Goal: Transaction & Acquisition: Purchase product/service

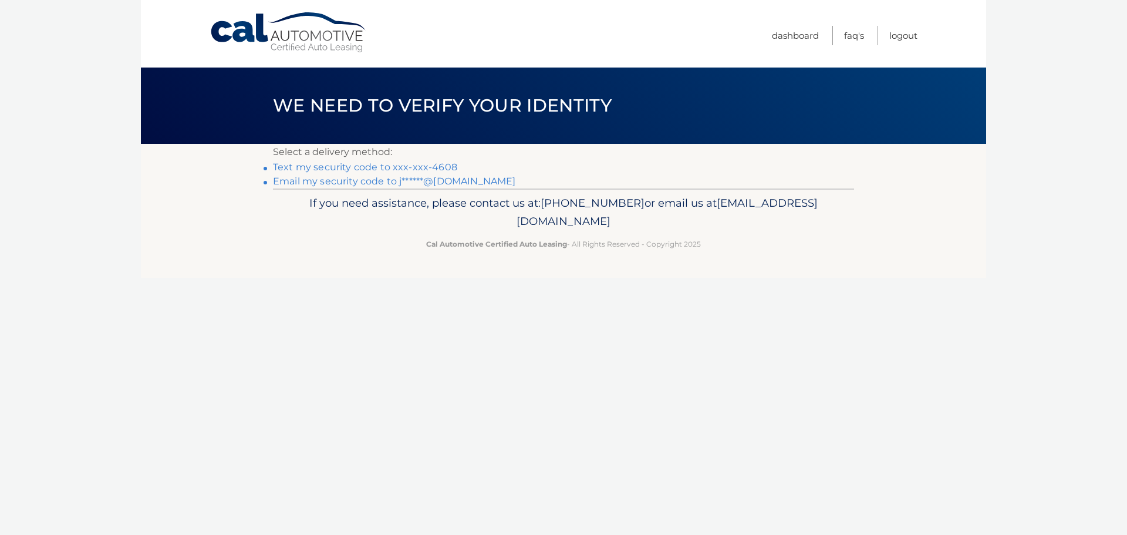
click at [441, 166] on link "Text my security code to xxx-xxx-4608" at bounding box center [365, 166] width 184 height 11
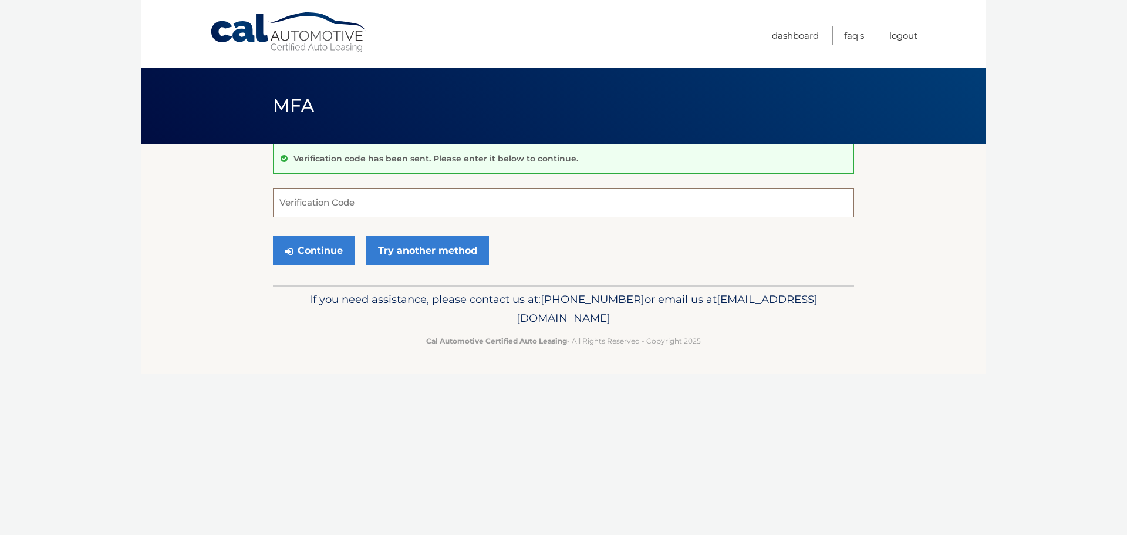
click at [326, 202] on input "Verification Code" at bounding box center [563, 202] width 581 height 29
type input "044330"
click at [318, 244] on button "Continue" at bounding box center [314, 250] width 82 height 29
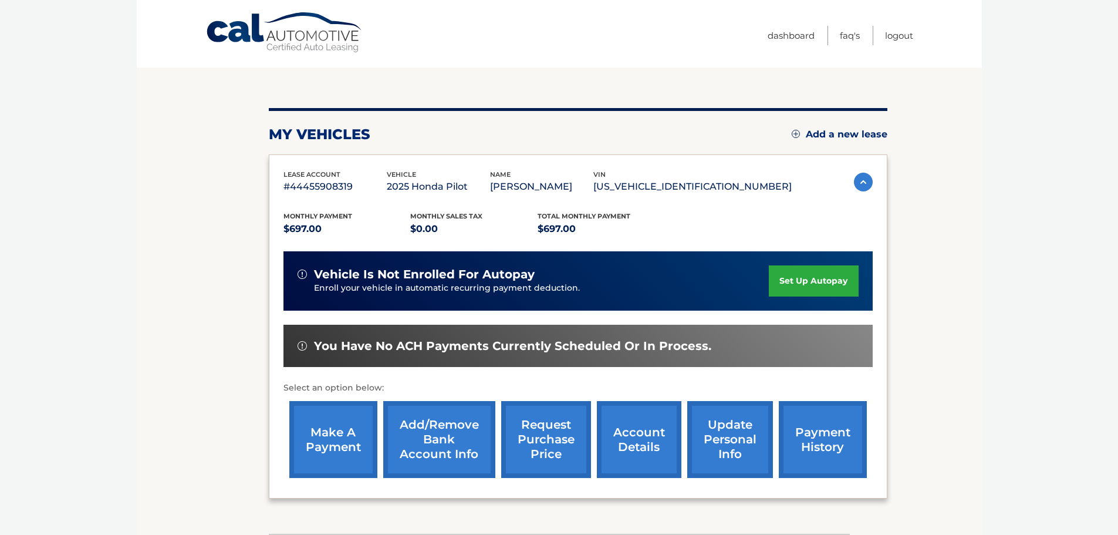
scroll to position [117, 0]
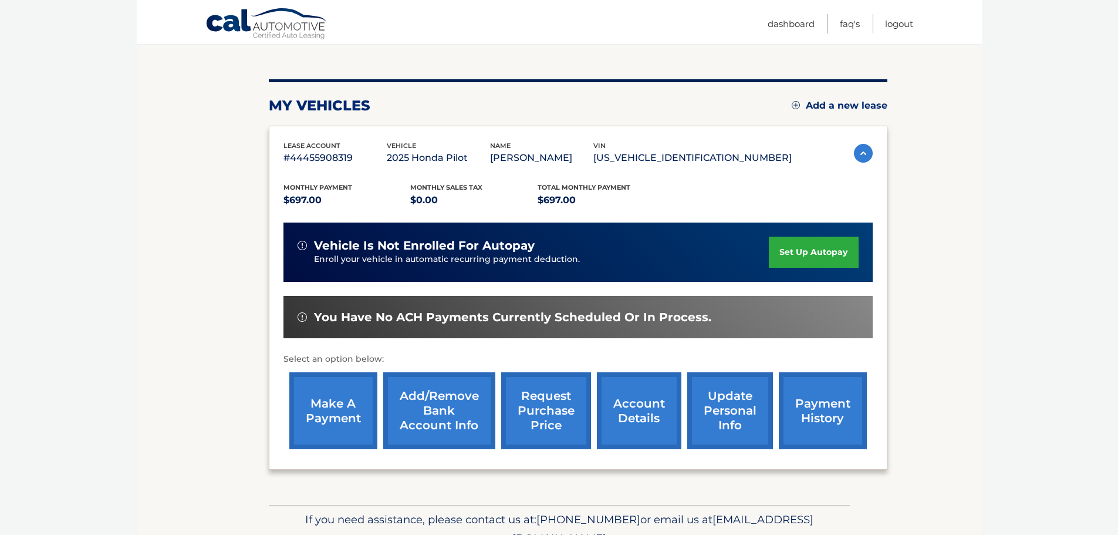
click at [349, 407] on link "make a payment" at bounding box center [333, 410] width 88 height 77
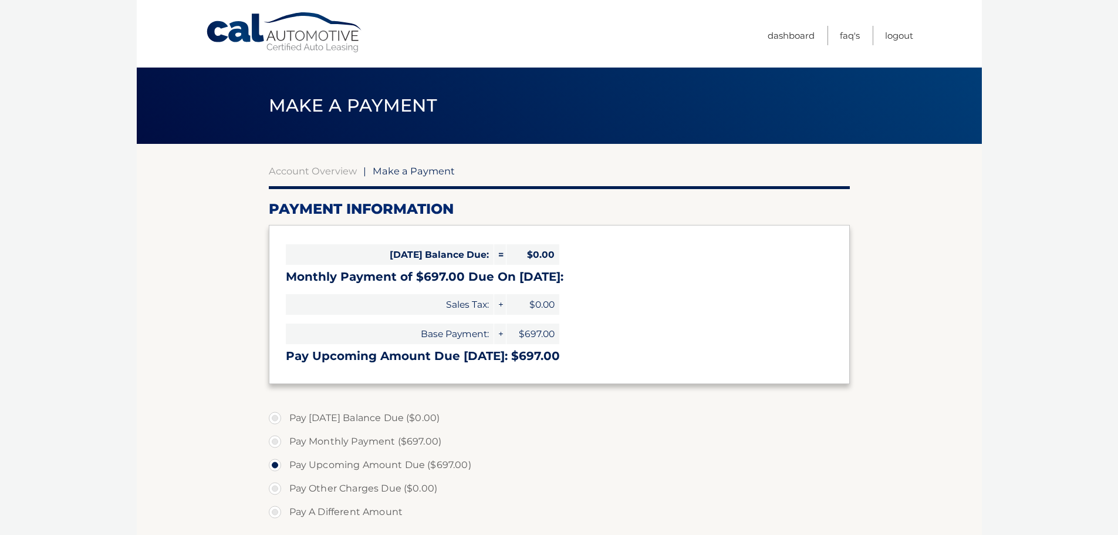
select select "OWIxMjc0YjgtM2MzZS00NmUyLWIwMmYtYjliOTdhMmUwZDUy"
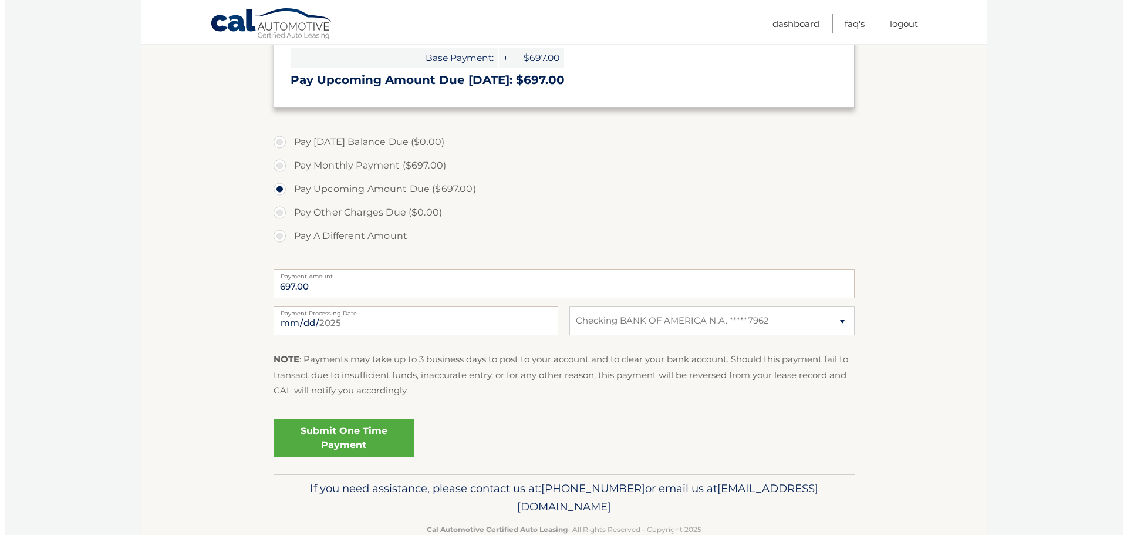
scroll to position [293, 0]
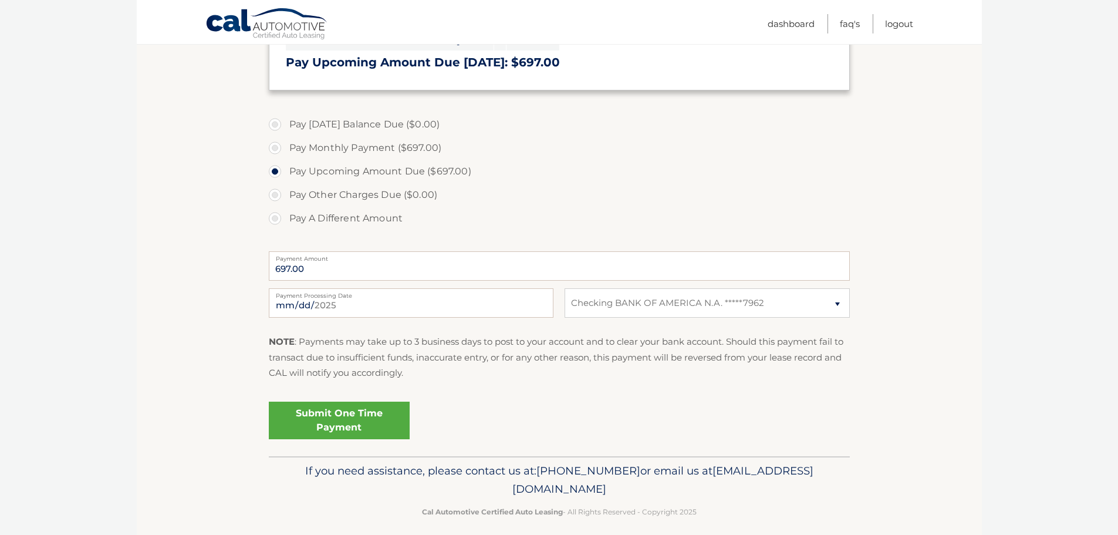
click at [323, 416] on link "Submit One Time Payment" at bounding box center [339, 420] width 141 height 38
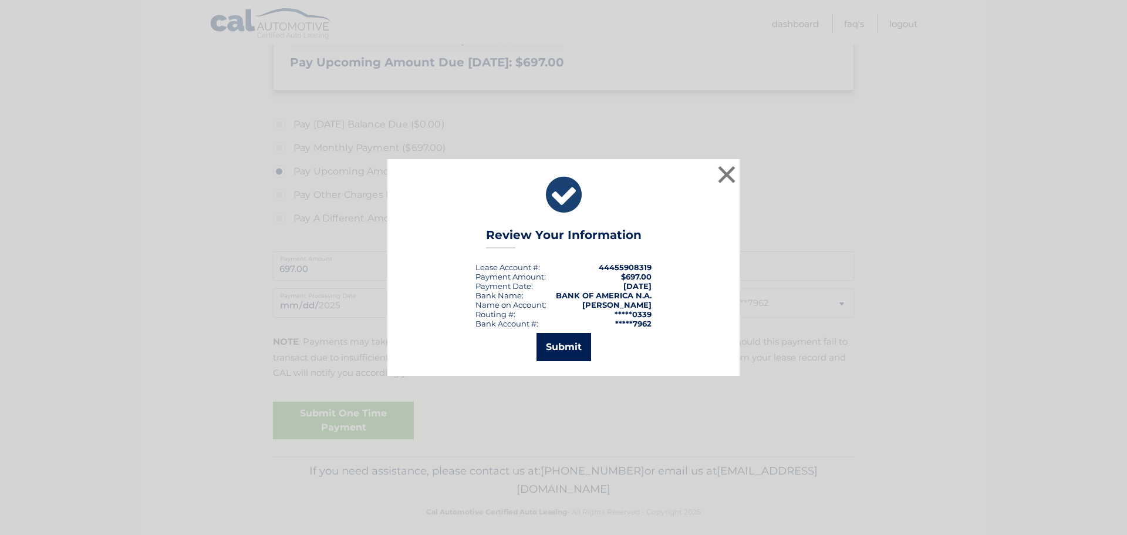
click at [570, 343] on button "Submit" at bounding box center [563, 347] width 55 height 28
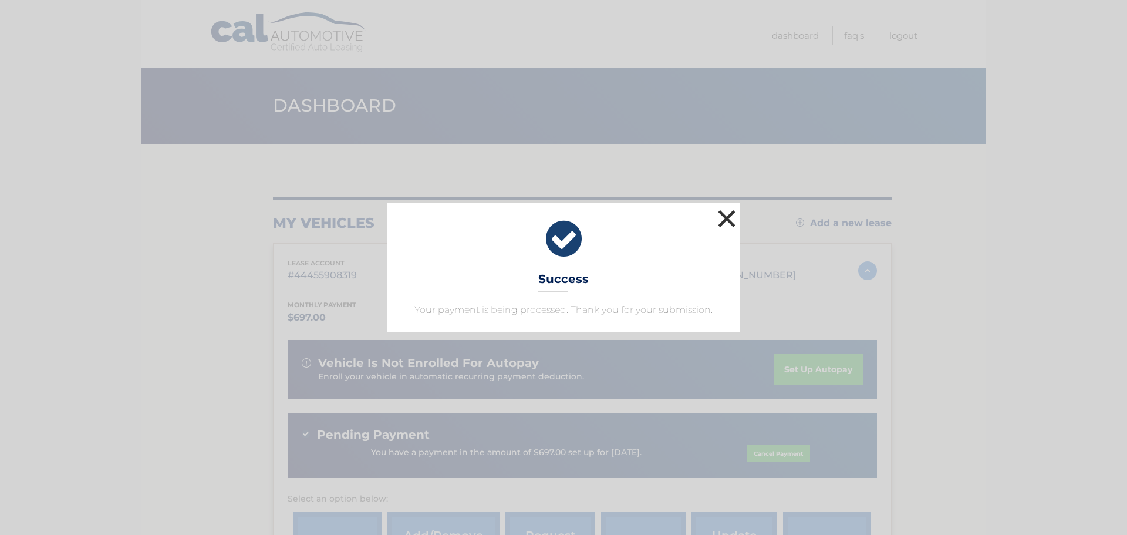
drag, startPoint x: 724, startPoint y: 215, endPoint x: 725, endPoint y: 223, distance: 7.7
click at [724, 215] on button "×" at bounding box center [726, 218] width 23 height 23
